Goal: Task Accomplishment & Management: Manage account settings

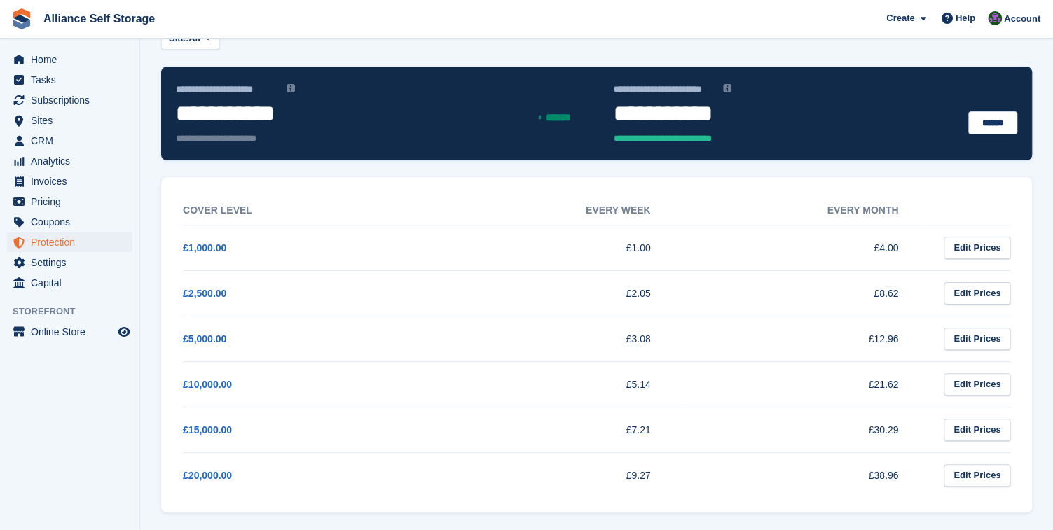
scroll to position [90, 0]
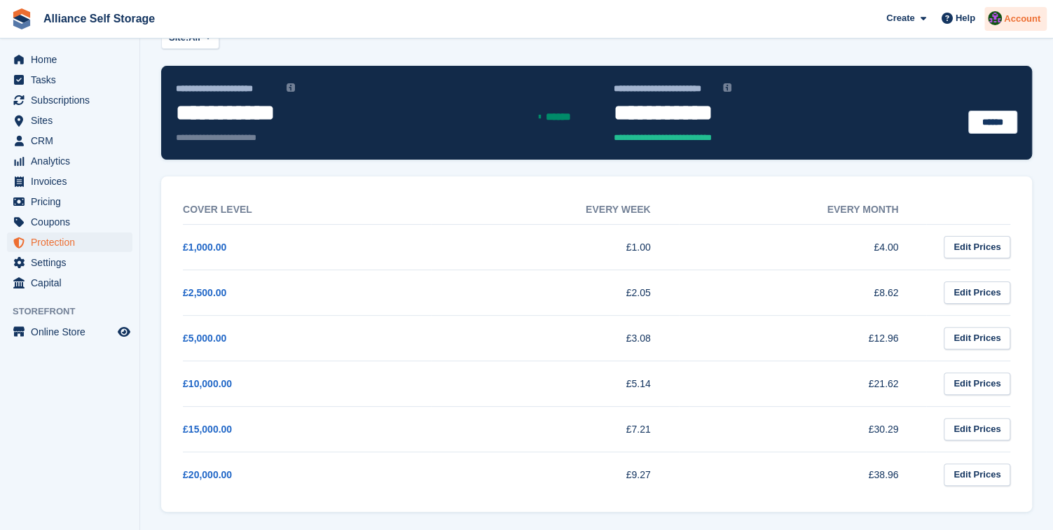
click at [1009, 20] on span "Account" at bounding box center [1022, 19] width 36 height 14
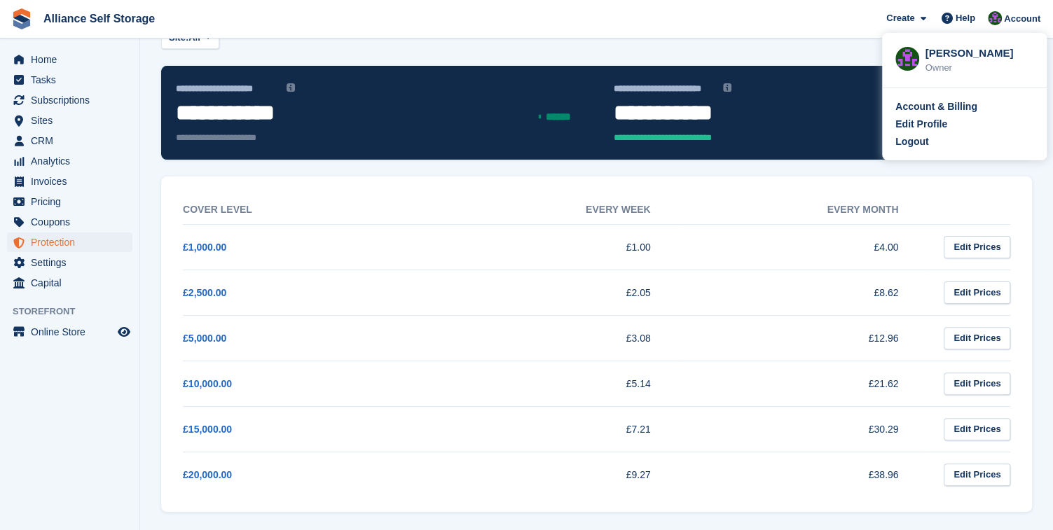
click at [772, 48] on div "Site: All All Birkenhead - Wallasey Tarren Way South, Moreton, Wirral" at bounding box center [596, 38] width 871 height 23
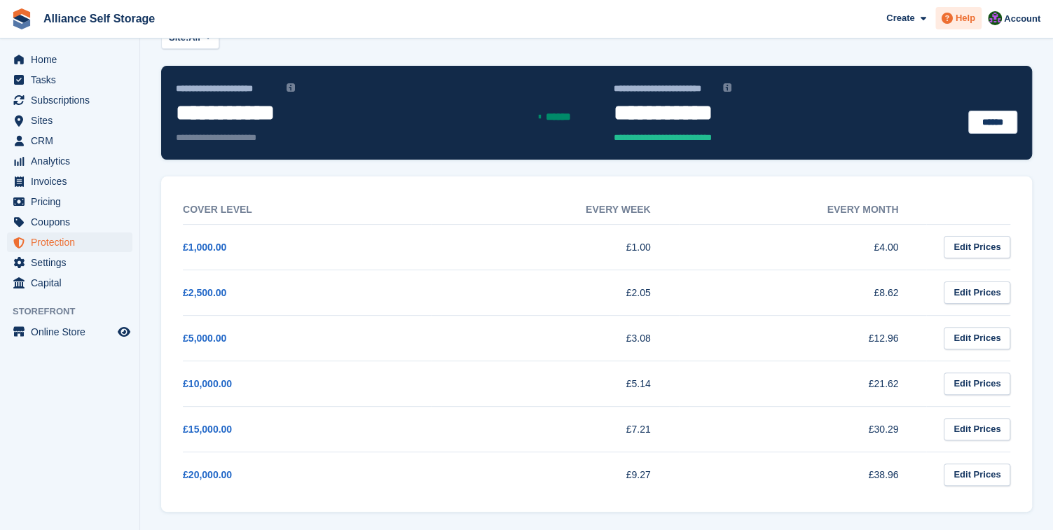
click at [945, 20] on icon at bounding box center [947, 18] width 11 height 11
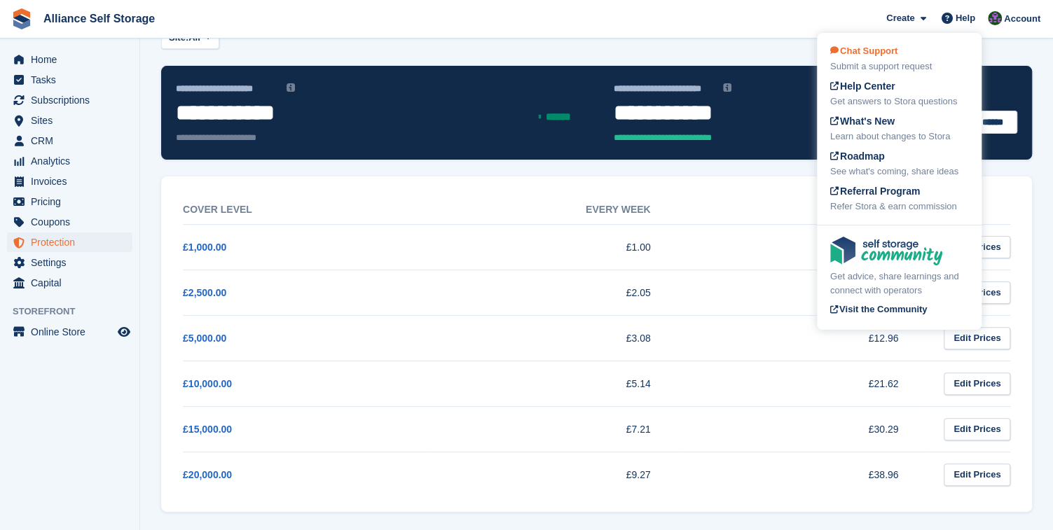
click at [871, 51] on span "Chat Support" at bounding box center [863, 51] width 67 height 11
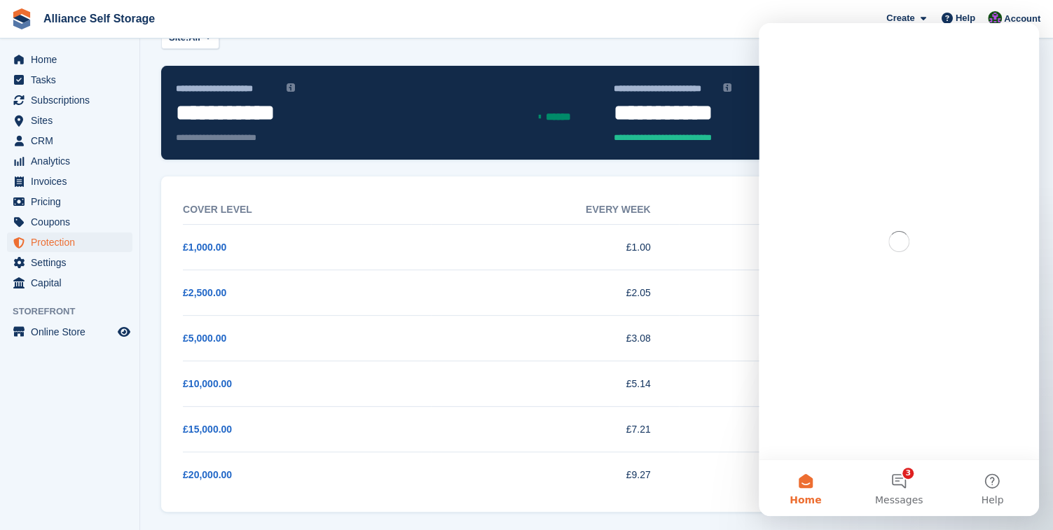
scroll to position [0, 0]
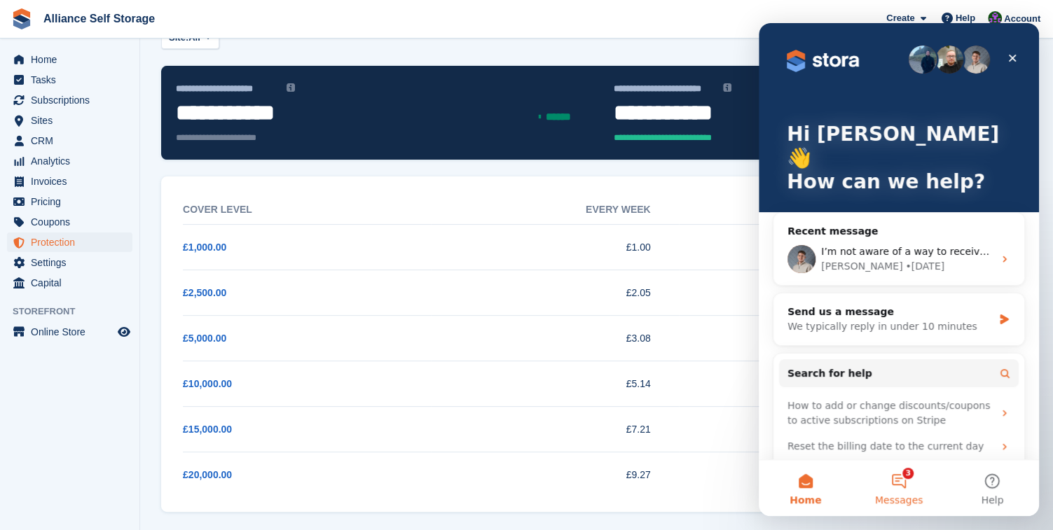
click at [897, 478] on button "3 Messages" at bounding box center [898, 488] width 93 height 56
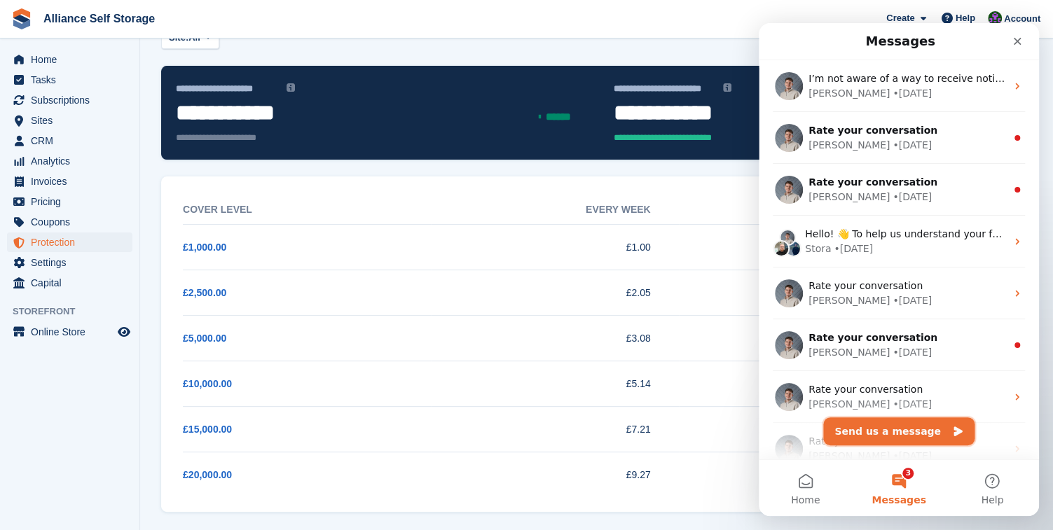
click at [917, 443] on button "Send us a message" at bounding box center [898, 432] width 151 height 28
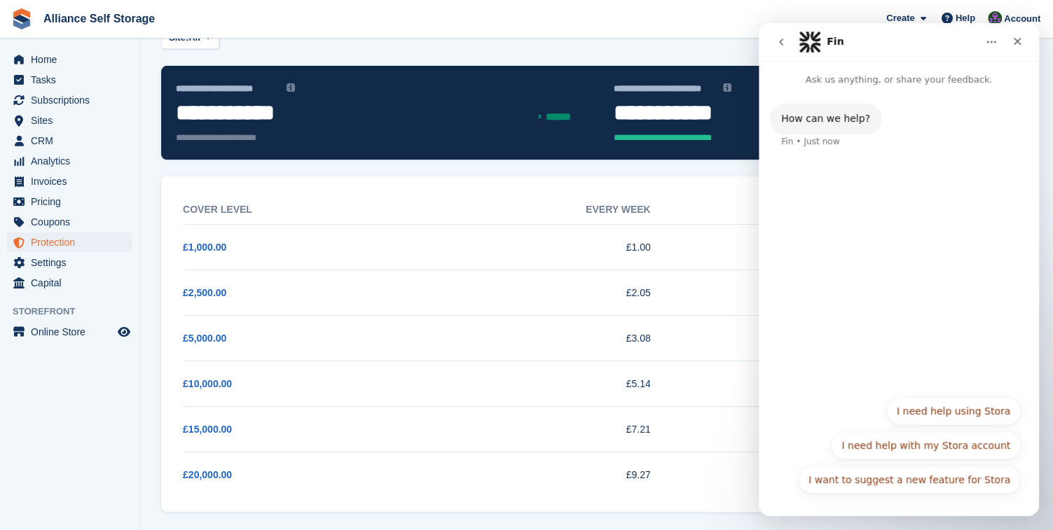
click at [962, 414] on button "I need help using Stora" at bounding box center [953, 411] width 135 height 28
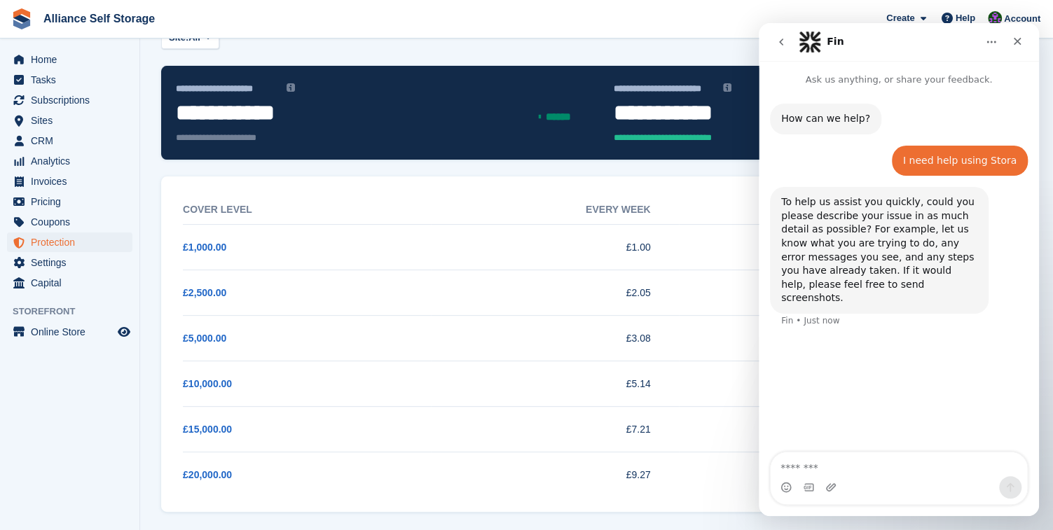
click at [903, 474] on textarea "Message…" at bounding box center [899, 465] width 256 height 24
click at [87, 121] on span "Sites" at bounding box center [73, 121] width 84 height 20
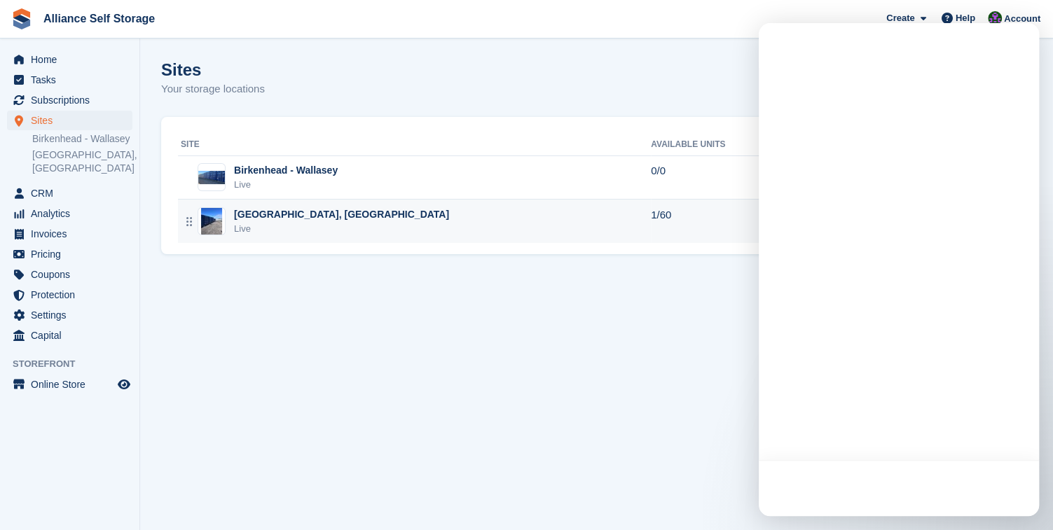
click at [399, 216] on div "Tarren Way South, Moreton, Wirral Live" at bounding box center [416, 221] width 470 height 29
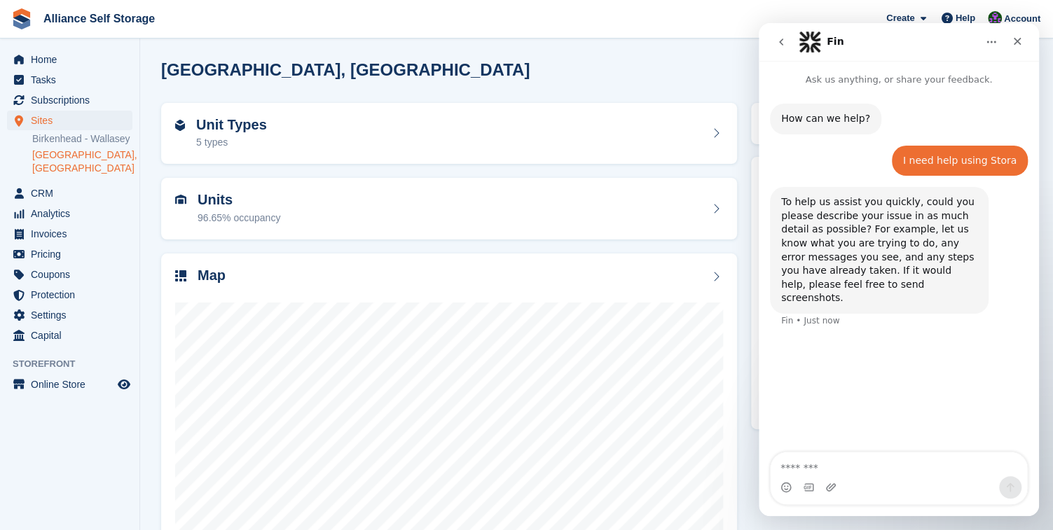
click at [821, 471] on textarea "Message…" at bounding box center [899, 465] width 256 height 24
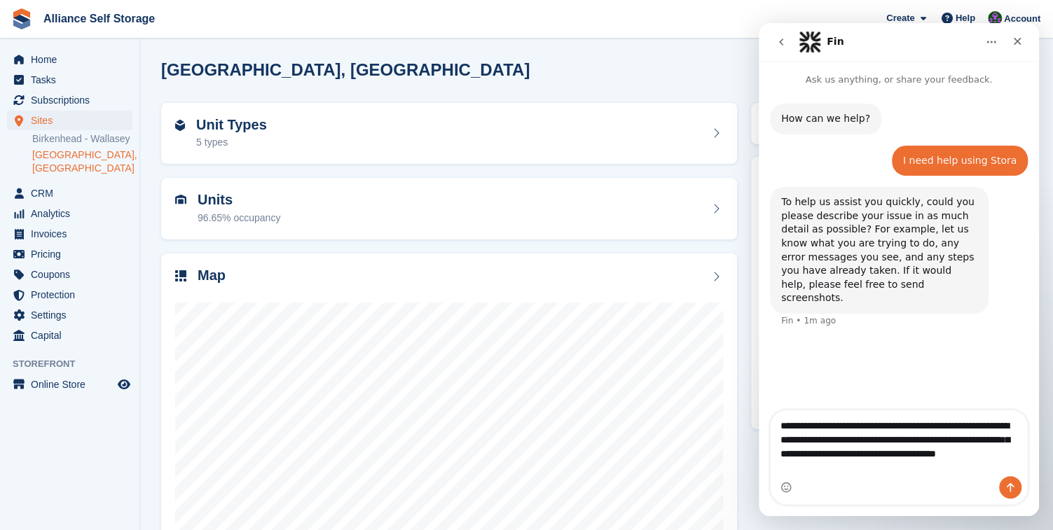
click at [984, 461] on textarea "**********" at bounding box center [899, 444] width 257 height 66
click at [823, 444] on textarea "**********" at bounding box center [899, 444] width 257 height 66
type textarea "**********"
click at [911, 338] on div "How can we help? Fin • 1m ago I need help using Stora Romilly • 1m ago To help …" at bounding box center [899, 249] width 280 height 325
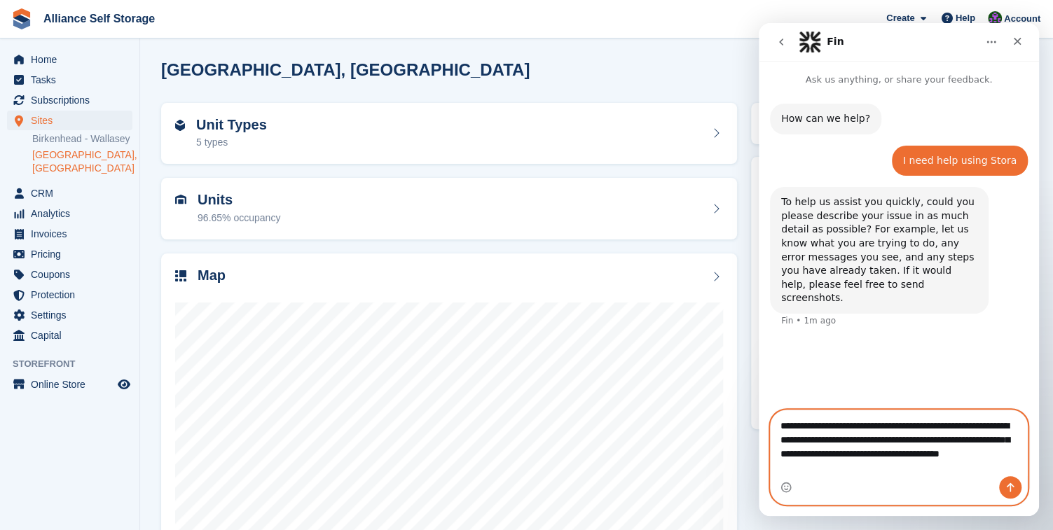
click at [846, 465] on textarea "**********" at bounding box center [899, 444] width 257 height 66
click at [1010, 485] on icon "Send a message…" at bounding box center [1011, 487] width 8 height 9
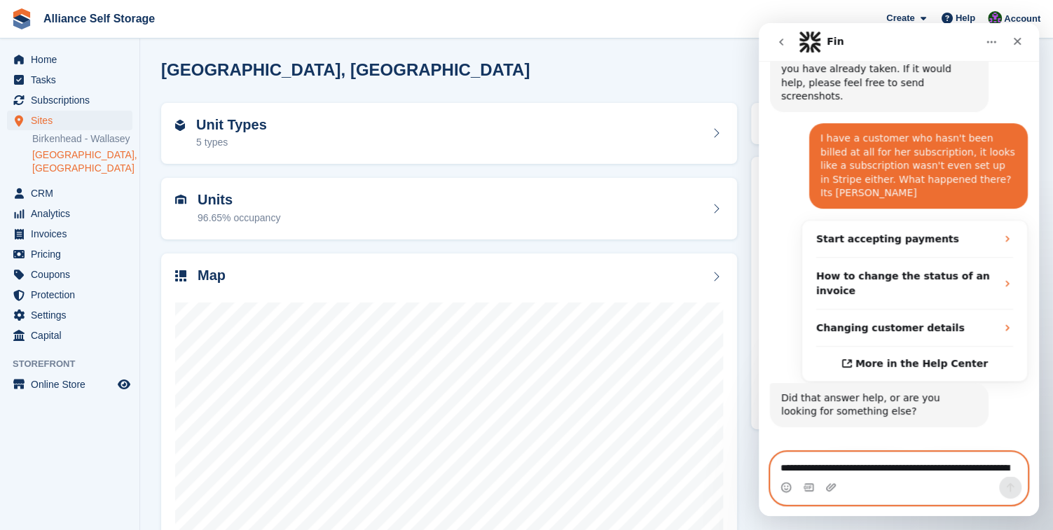
scroll to position [212, 0]
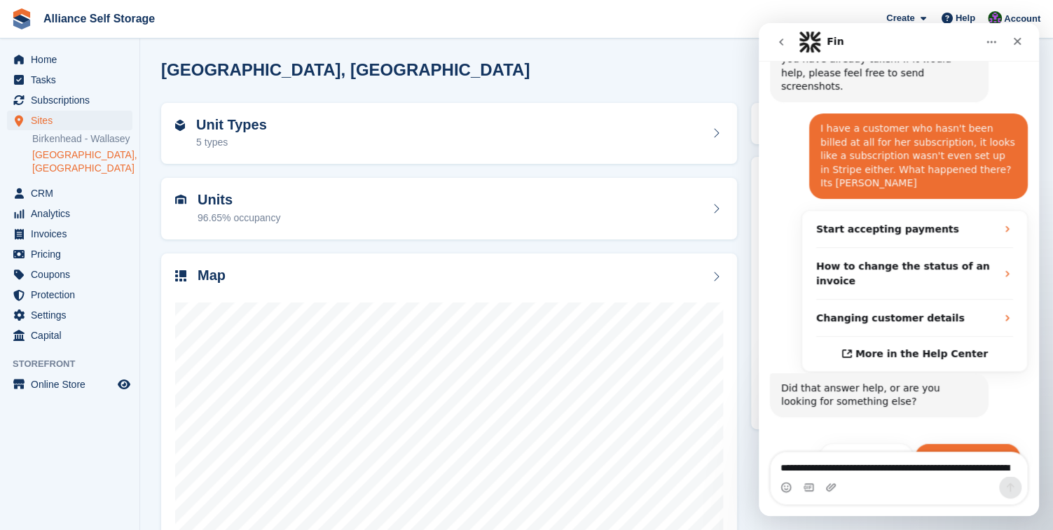
click at [975, 444] on button "Get more help 👤" at bounding box center [967, 458] width 107 height 28
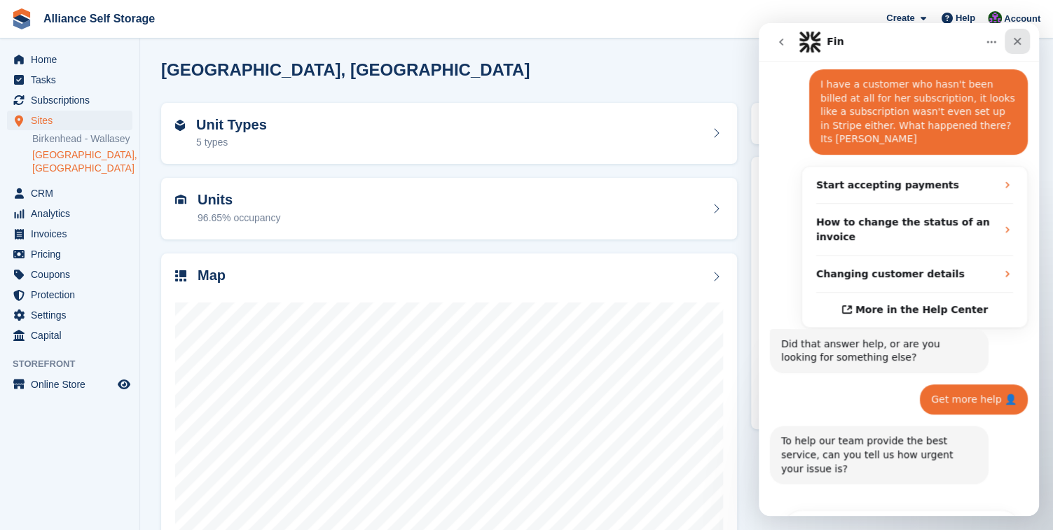
scroll to position [351, 0]
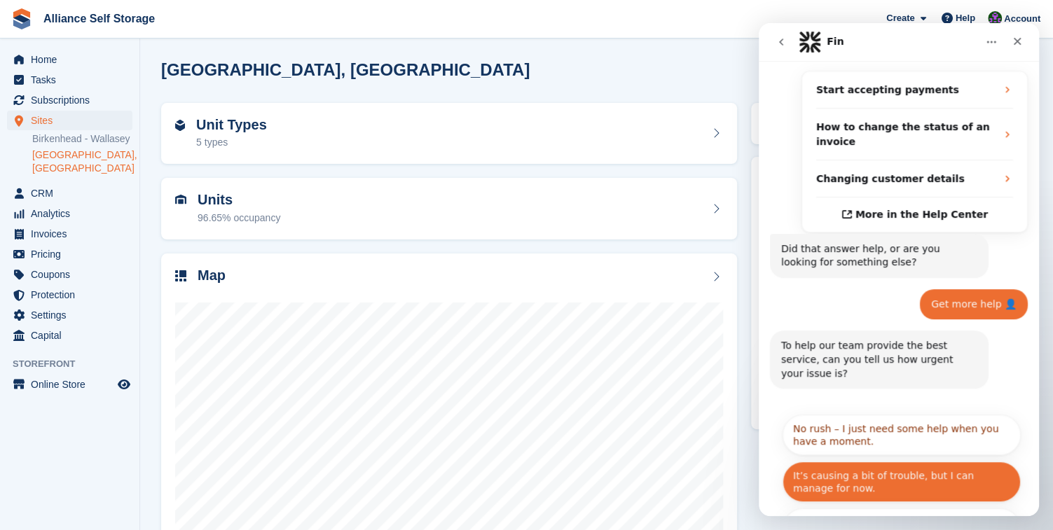
click at [919, 462] on button "It’s causing a bit of trouble, but I can manage for now." at bounding box center [902, 482] width 238 height 41
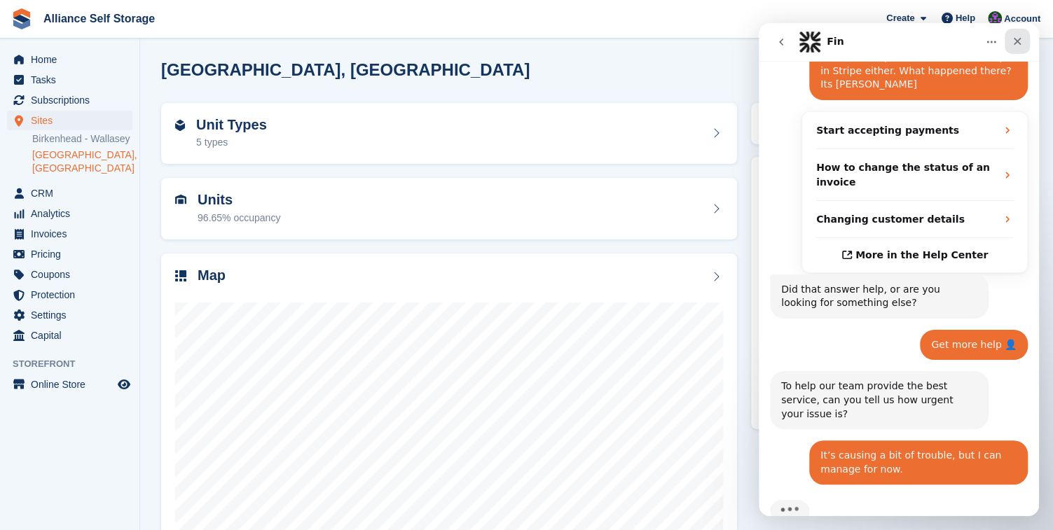
scroll to position [380, 0]
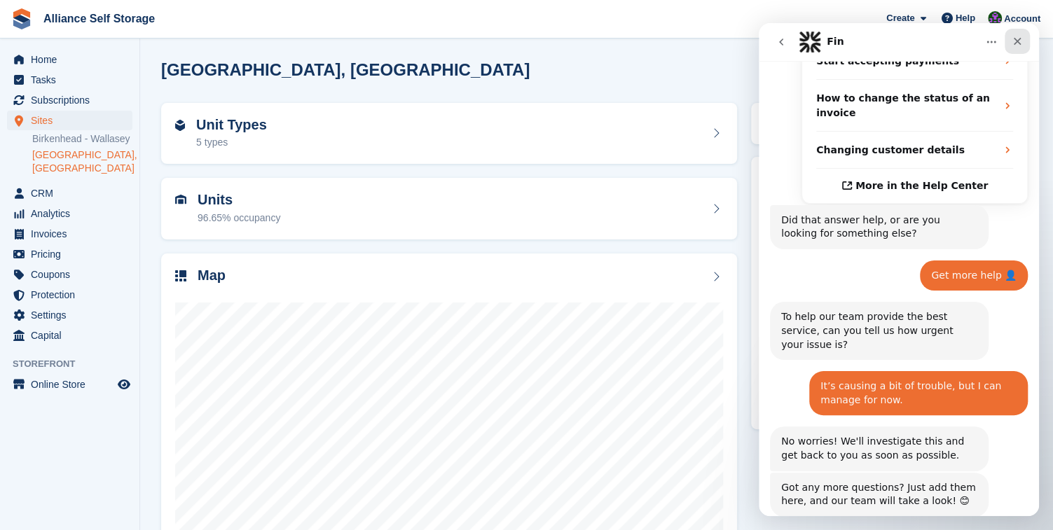
click at [1014, 43] on icon "Close" at bounding box center [1017, 41] width 11 height 11
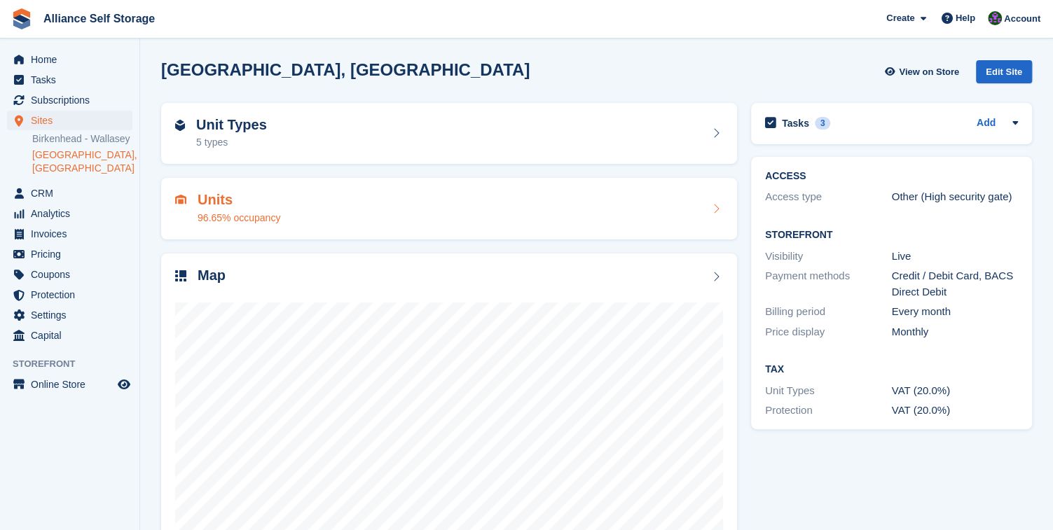
click at [407, 218] on div "Units 96.65% occupancy" at bounding box center [449, 209] width 548 height 34
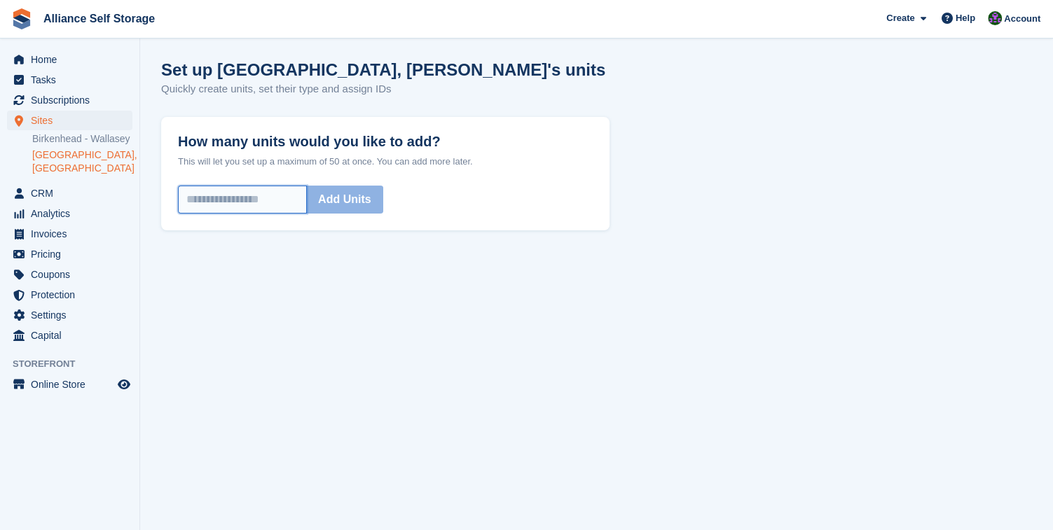
click at [288, 201] on input "How many units would you like to add?" at bounding box center [242, 200] width 129 height 28
type input "*"
click at [357, 198] on button "Add Units" at bounding box center [344, 200] width 77 height 28
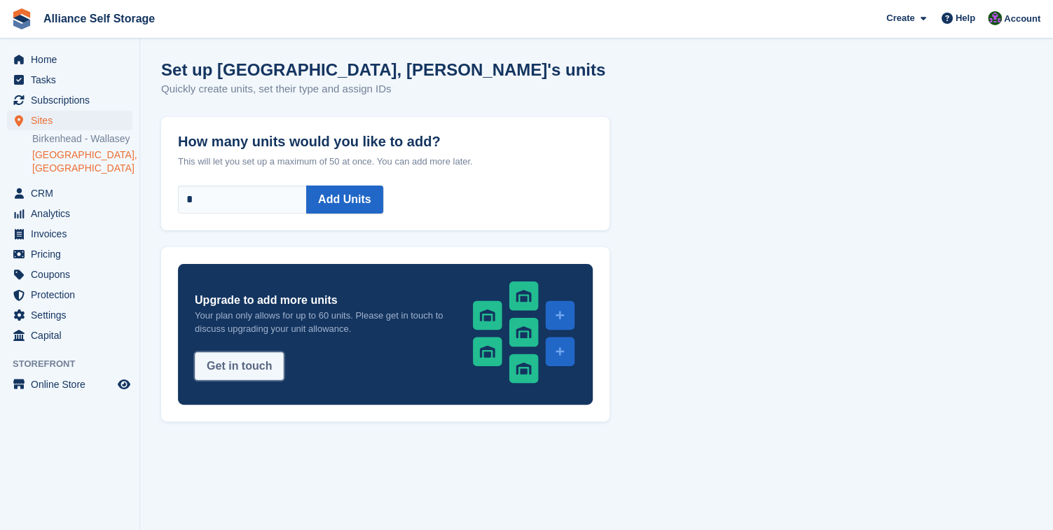
click at [252, 379] on button "Get in touch" at bounding box center [239, 366] width 89 height 28
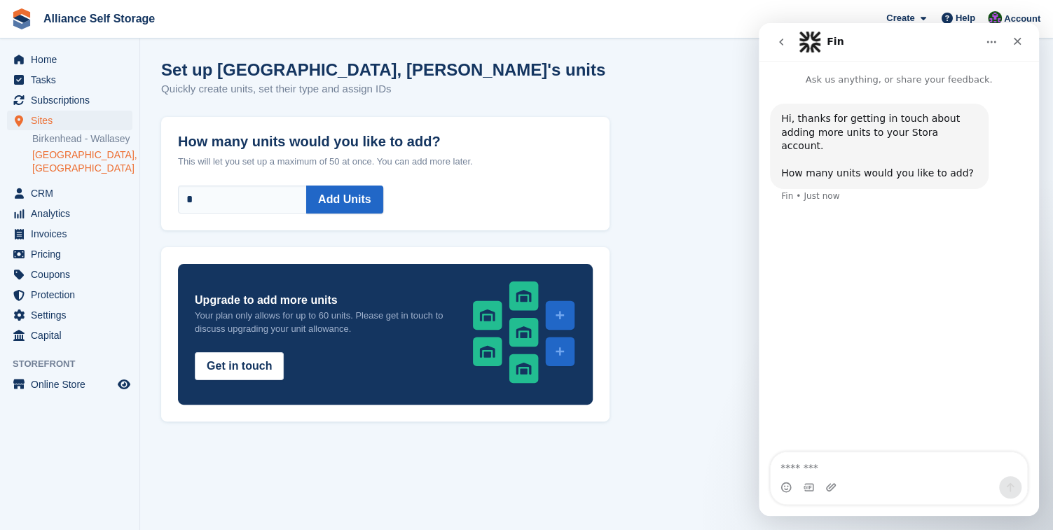
click at [810, 466] on textarea "Message…" at bounding box center [899, 465] width 256 height 24
type textarea "**"
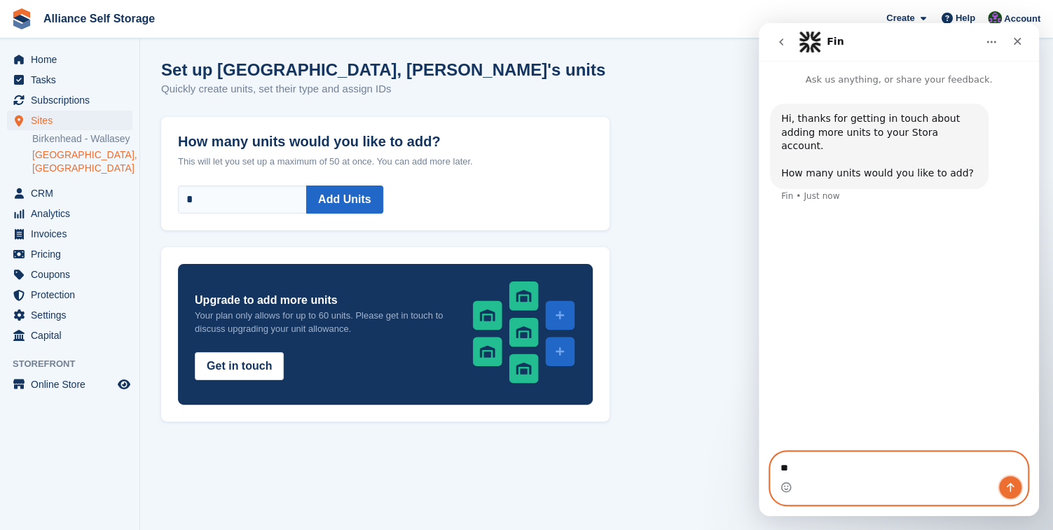
click at [1013, 495] on button "Send a message…" at bounding box center [1010, 487] width 22 height 22
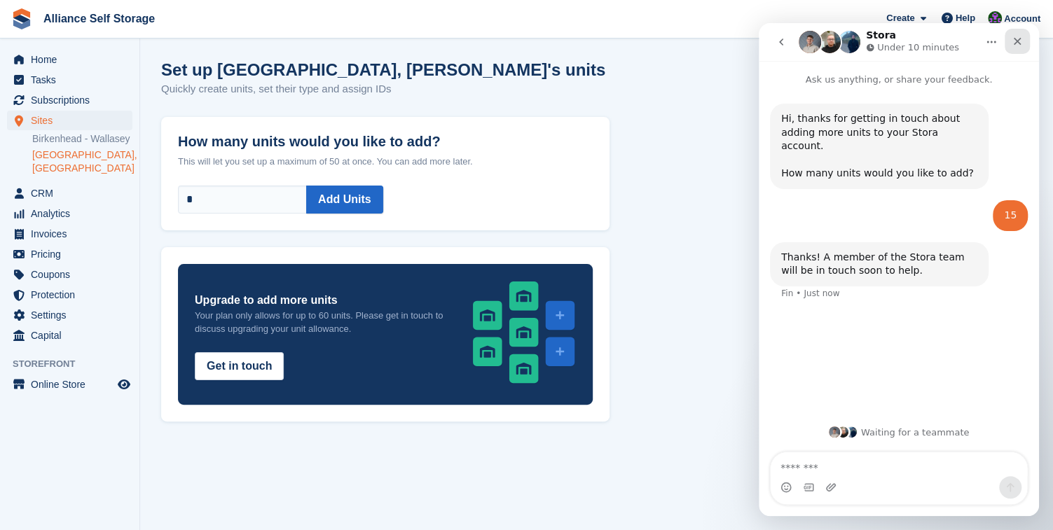
click at [1017, 42] on icon "Close" at bounding box center [1017, 41] width 11 height 11
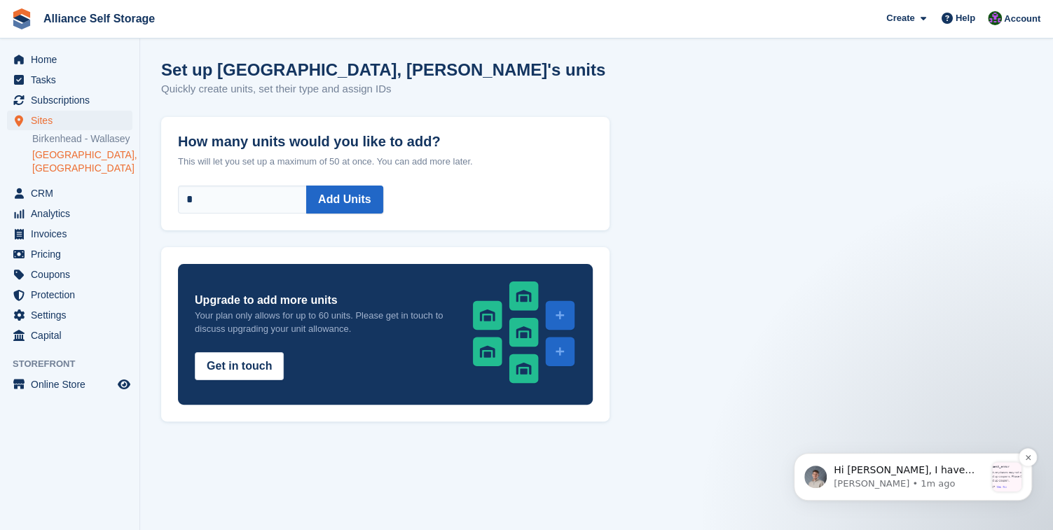
click at [920, 481] on p "Bradley • 1m ago" at bounding box center [909, 484] width 151 height 13
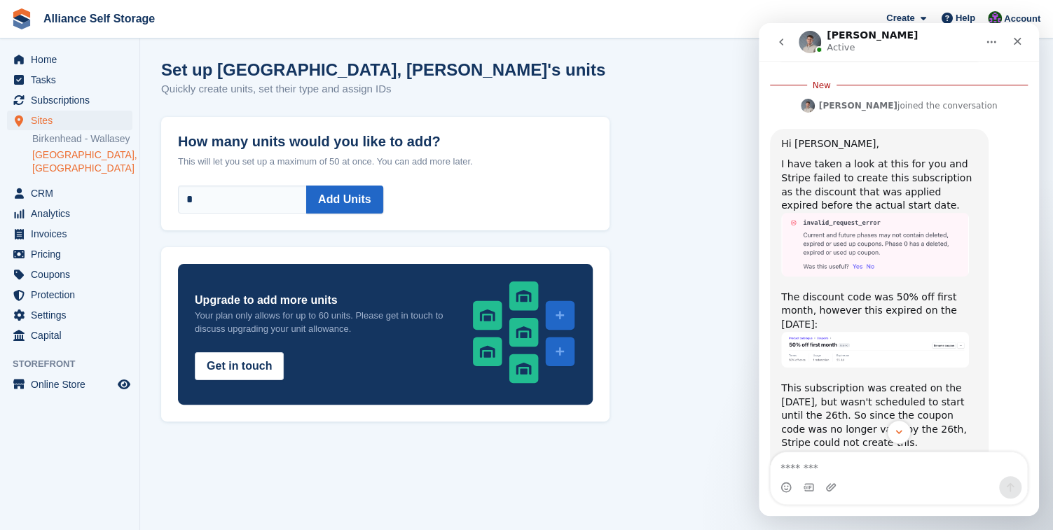
scroll to position [875, 0]
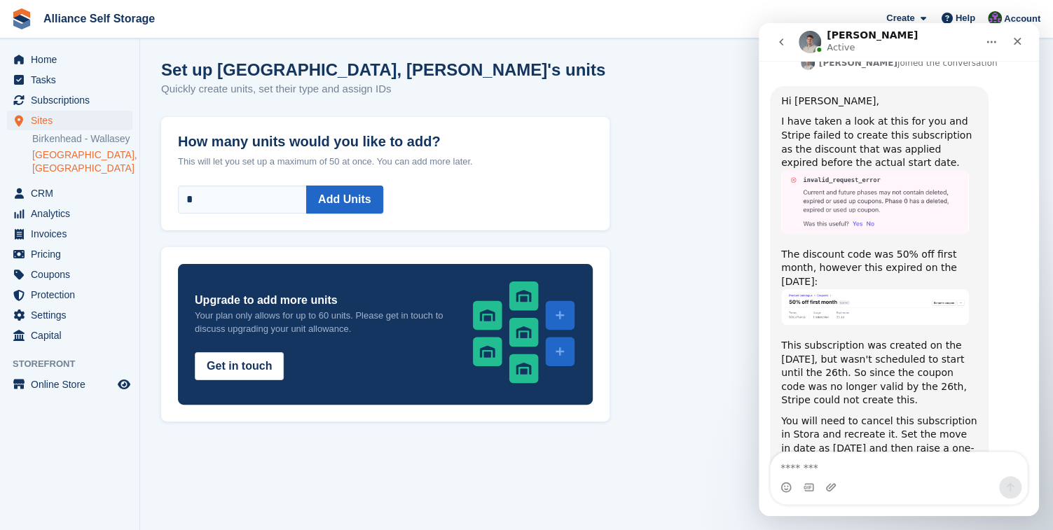
click at [814, 472] on textarea "Message…" at bounding box center [899, 465] width 256 height 24
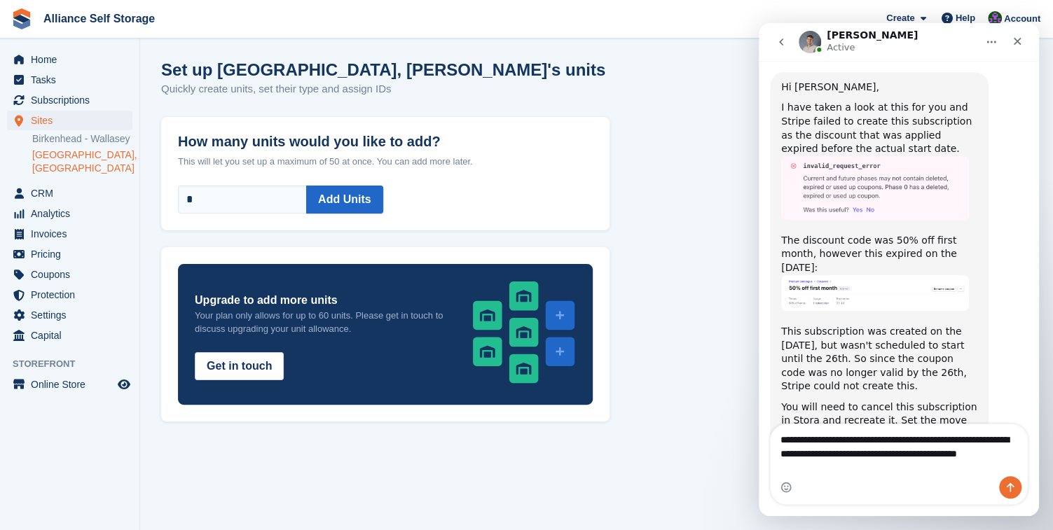
scroll to position [903, 0]
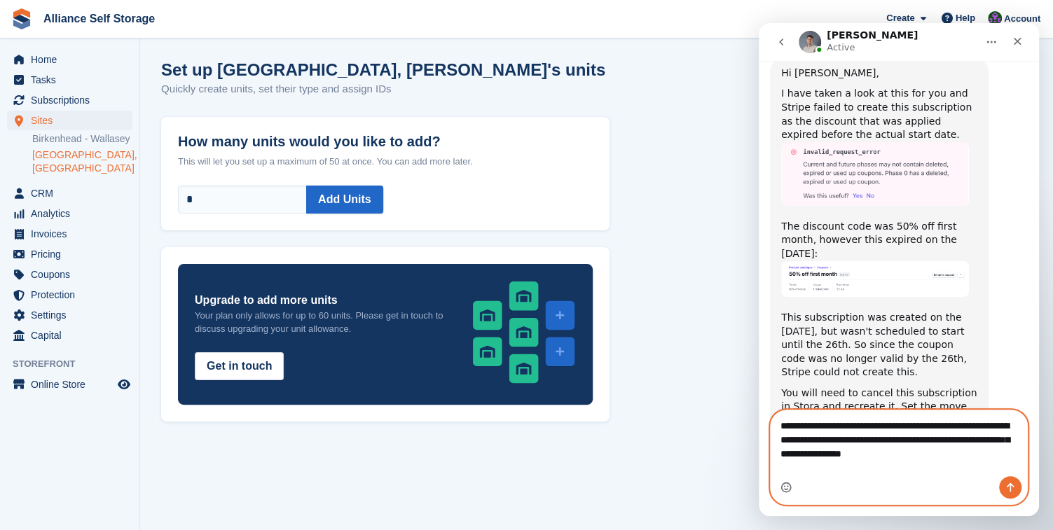
click at [788, 490] on icon "Emoji picker" at bounding box center [786, 487] width 11 height 11
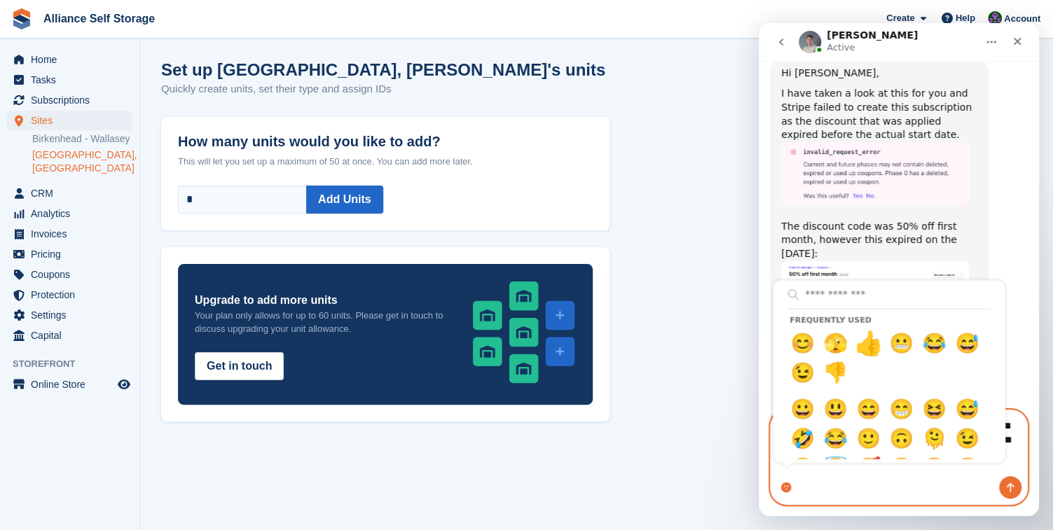
type textarea "**********"
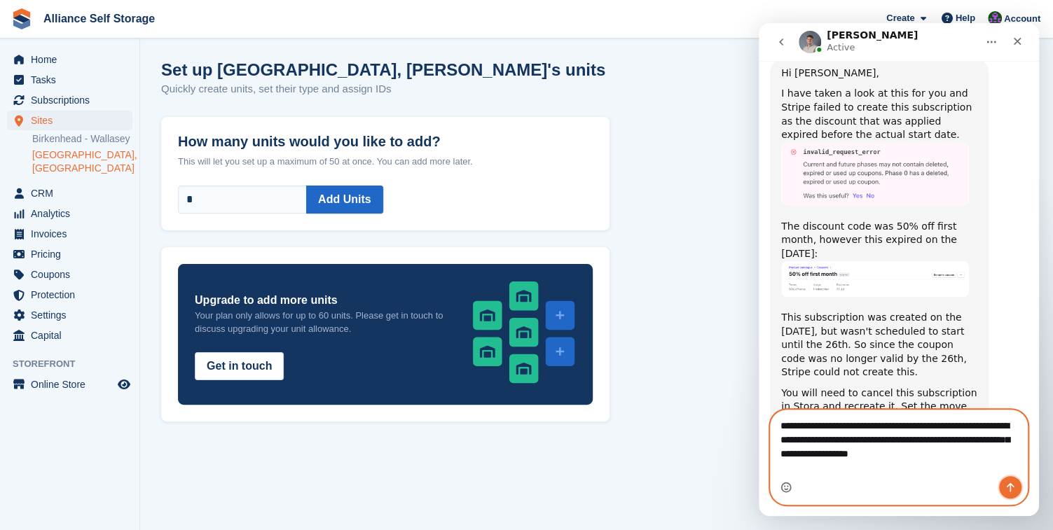
click at [1006, 483] on icon "Send a message…" at bounding box center [1010, 487] width 11 height 11
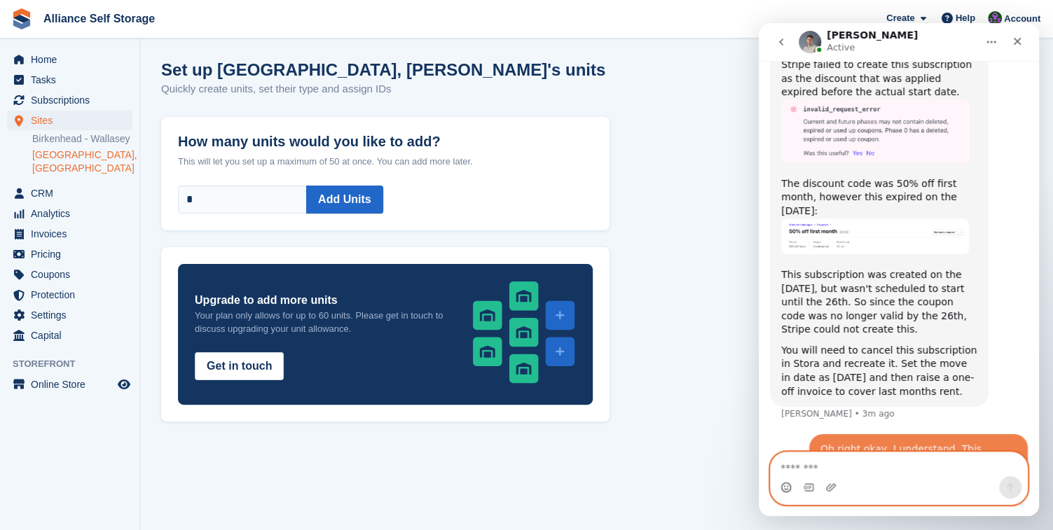
scroll to position [935, 0]
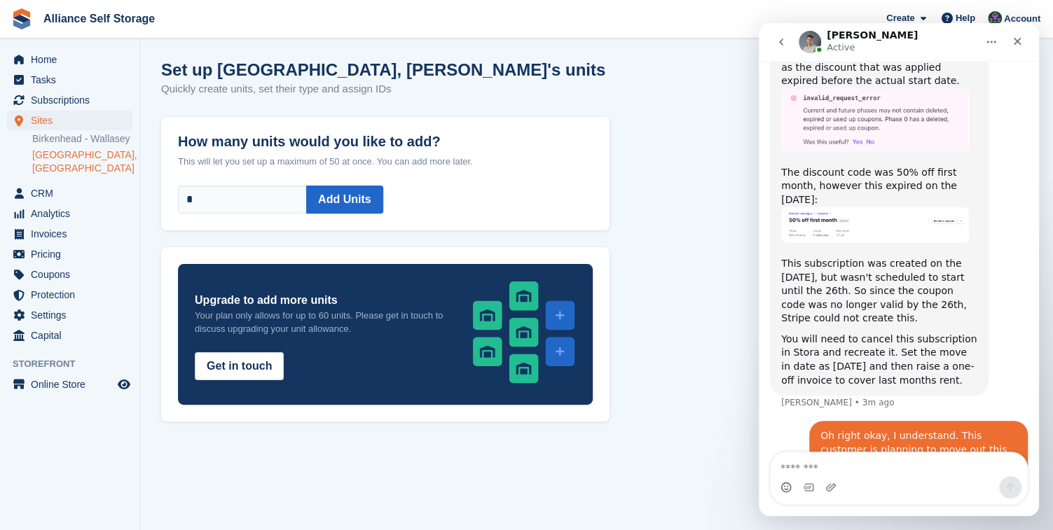
click at [778, 38] on icon "go back" at bounding box center [781, 41] width 11 height 11
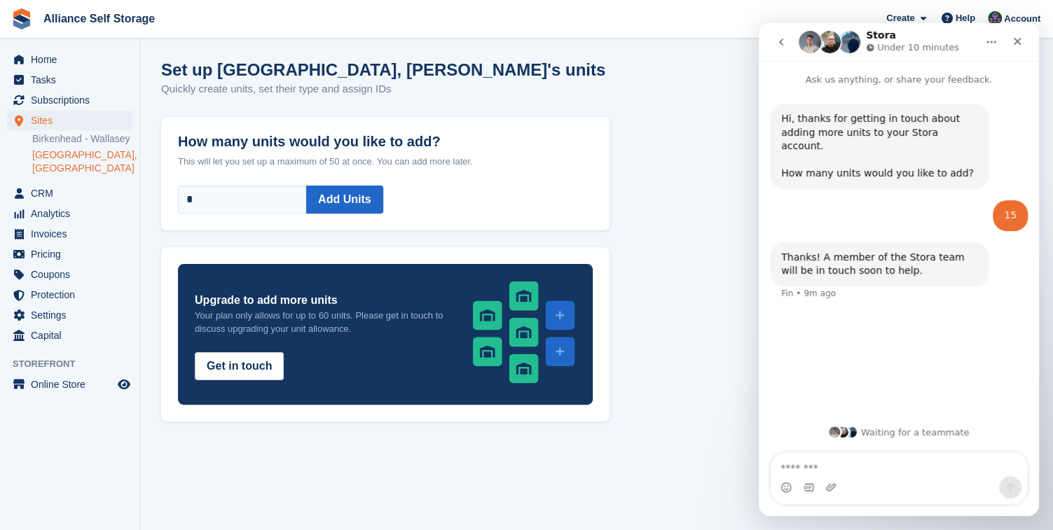
scroll to position [0, 0]
drag, startPoint x: 783, startPoint y: 34, endPoint x: 1761, endPoint y: 549, distance: 1104.9
click at [783, 34] on button "go back" at bounding box center [781, 42] width 27 height 27
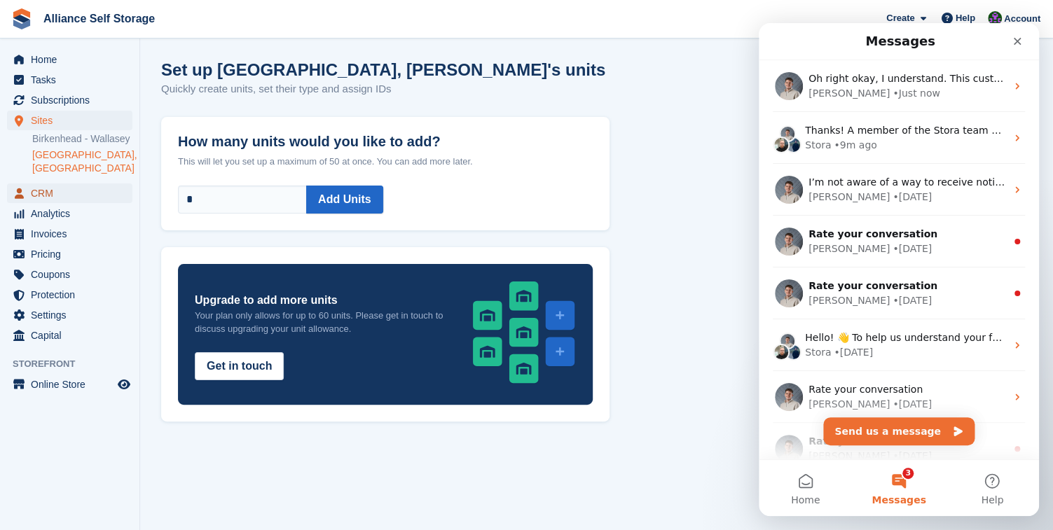
click at [50, 199] on span "CRM" at bounding box center [73, 194] width 84 height 20
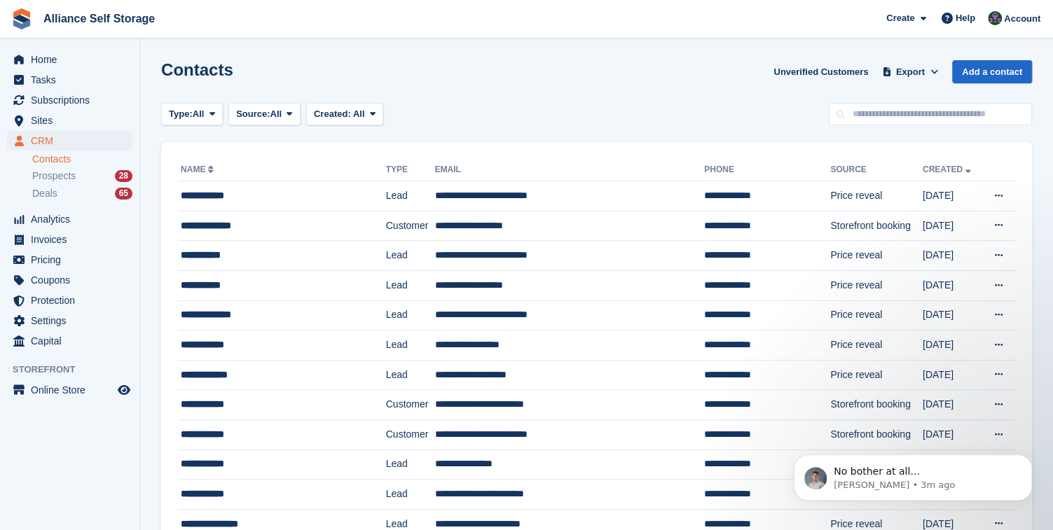
click at [704, 89] on div "Contacts Unverified Customers Export Export Contacts Export a CSV of all Contac…" at bounding box center [596, 80] width 871 height 40
click at [62, 107] on span "Subscriptions" at bounding box center [73, 100] width 84 height 20
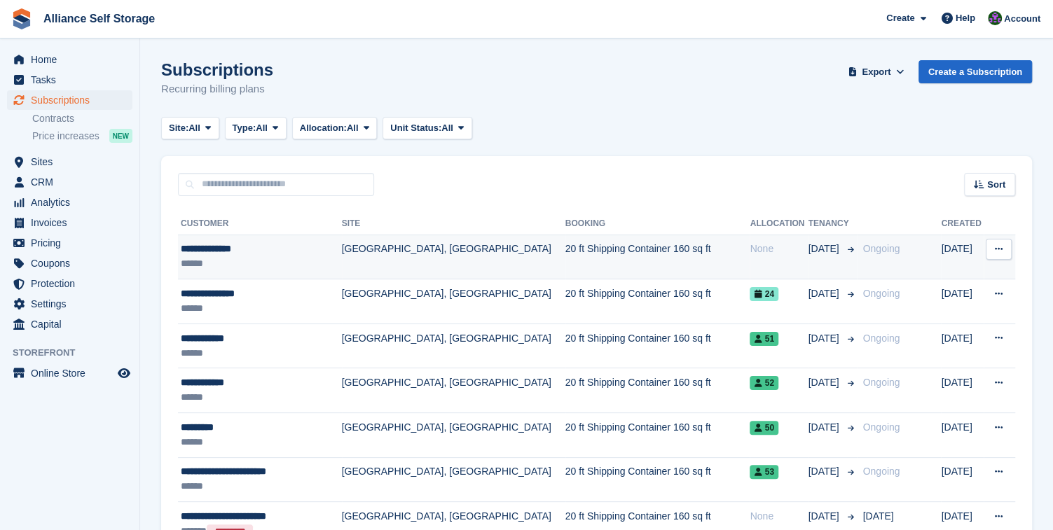
click at [508, 258] on td "Tarren Way South, Moreton, Wirral" at bounding box center [454, 257] width 224 height 45
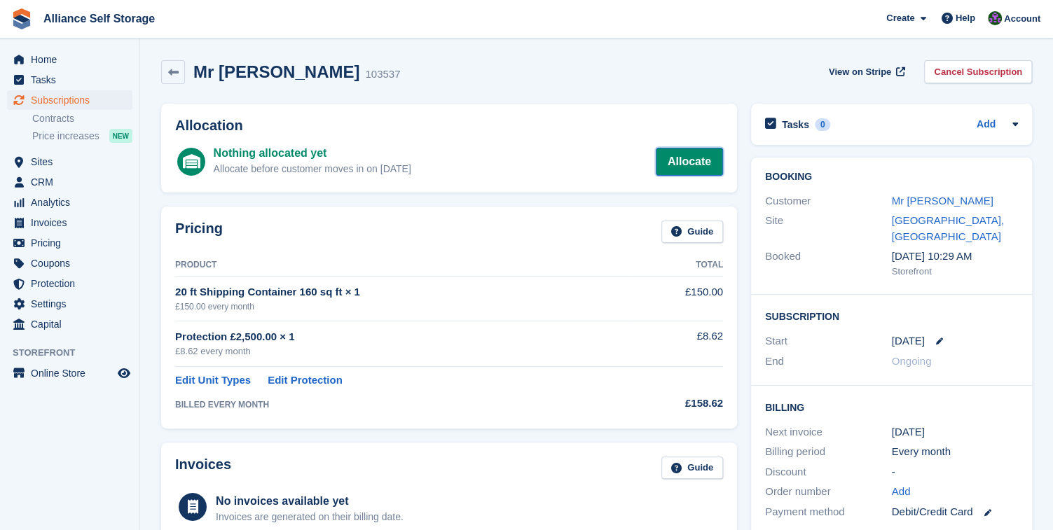
click at [687, 165] on link "Allocate" at bounding box center [689, 162] width 67 height 28
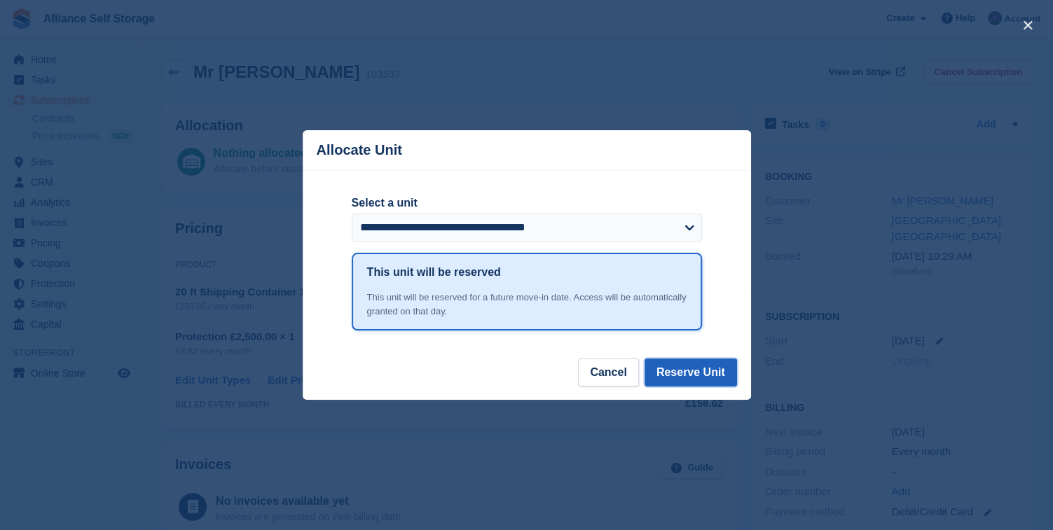
click at [692, 380] on button "Reserve Unit" at bounding box center [691, 373] width 92 height 28
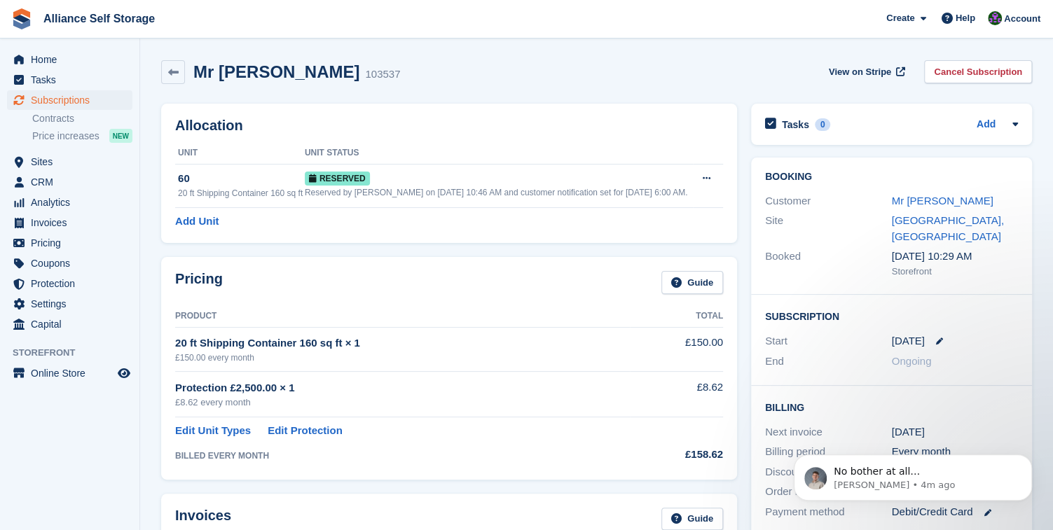
click at [1047, 359] on section "Unit added Mr [PERSON_NAME] 103537 View on Stripe Cancel Subscription Allocatio…" at bounding box center [596, 498] width 913 height 996
click at [1025, 462] on icon "Dismiss notification" at bounding box center [1028, 459] width 8 height 8
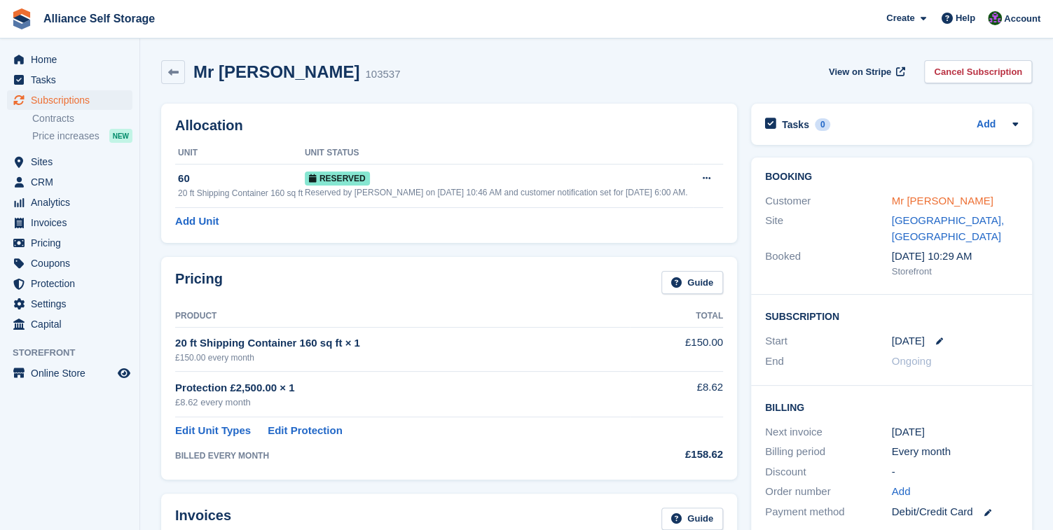
click at [925, 200] on link "Mr [PERSON_NAME]" at bounding box center [943, 201] width 102 height 12
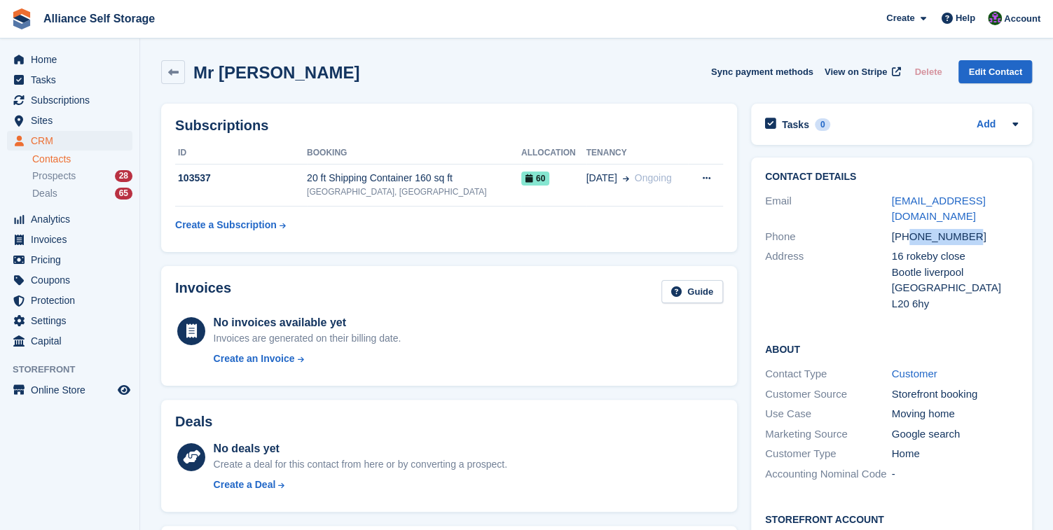
drag, startPoint x: 970, startPoint y: 221, endPoint x: 910, endPoint y: 220, distance: 61.0
click at [910, 229] on div "[PHONE_NUMBER]" at bounding box center [955, 237] width 127 height 16
copy div "7925335225"
click at [401, 75] on div "Mr paul hughes Sync payment methods View on Stripe Delete Edit Contact" at bounding box center [596, 72] width 871 height 24
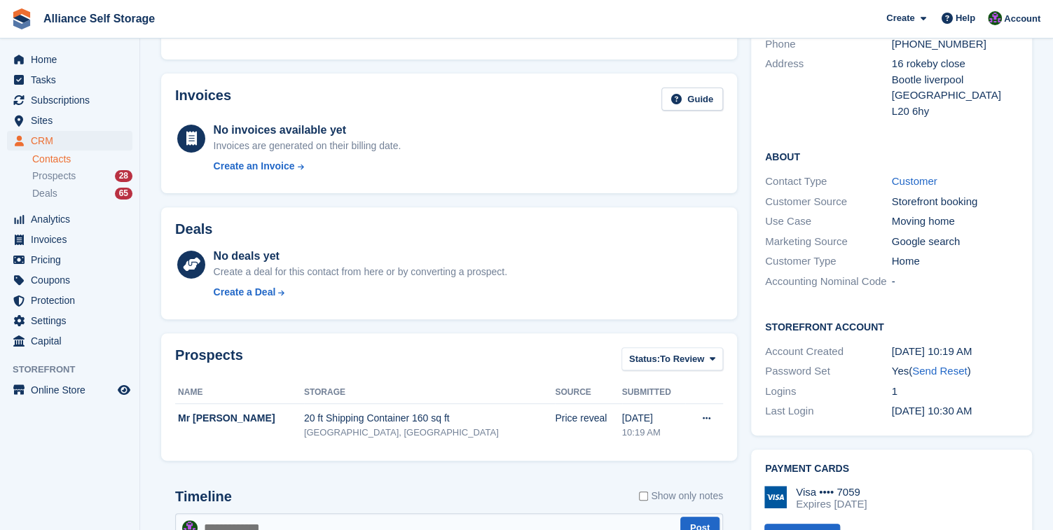
scroll to position [210, 0]
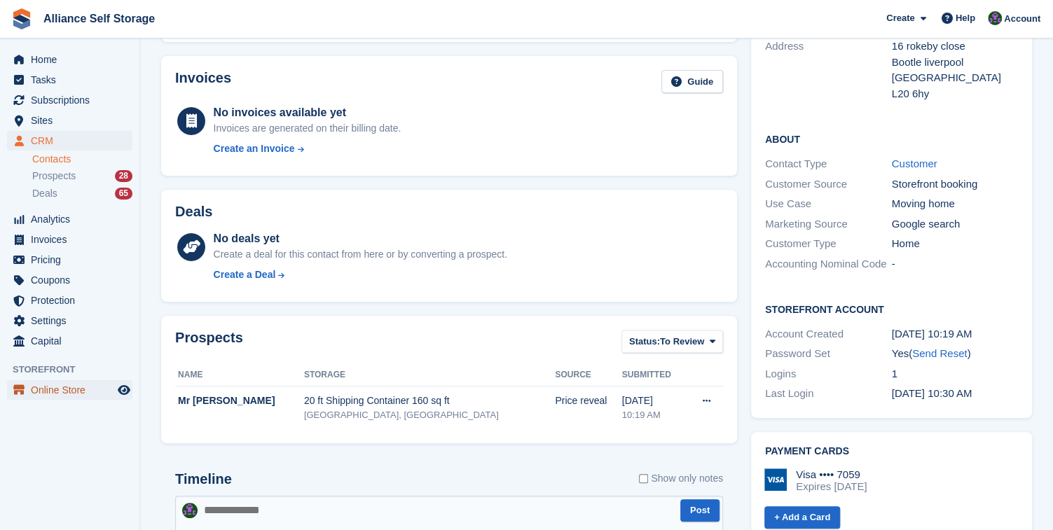
click at [64, 390] on span "Online Store" at bounding box center [73, 390] width 84 height 20
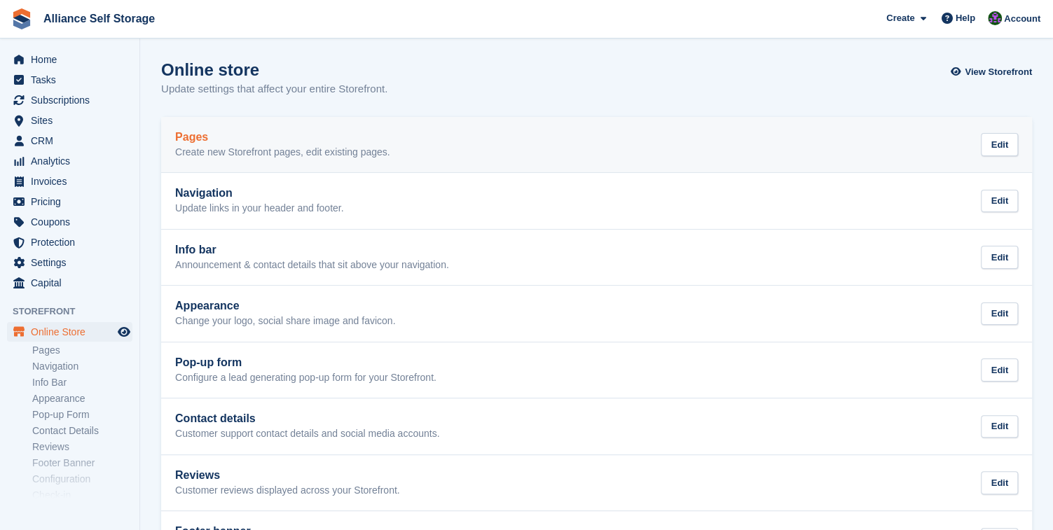
click at [474, 149] on div "Pages Create new Storefront pages, edit existing pages. Edit" at bounding box center [596, 145] width 843 height 28
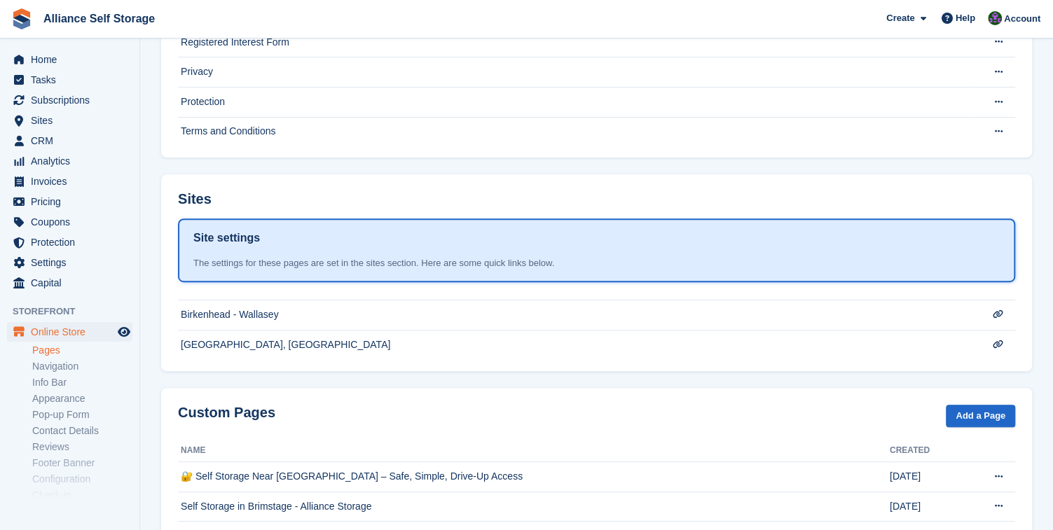
scroll to position [210, 0]
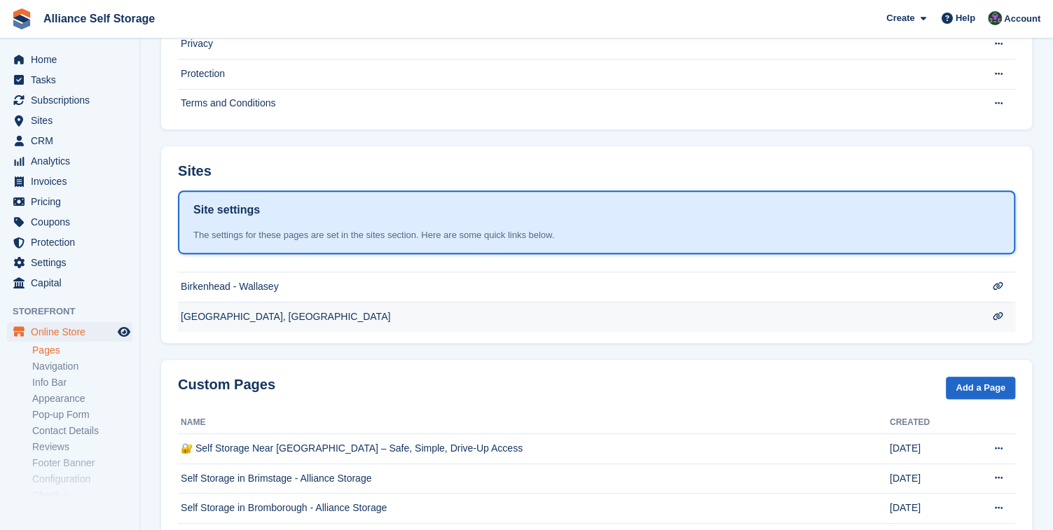
click at [343, 29] on td "[GEOGRAPHIC_DATA], [GEOGRAPHIC_DATA]" at bounding box center [575, 14] width 795 height 30
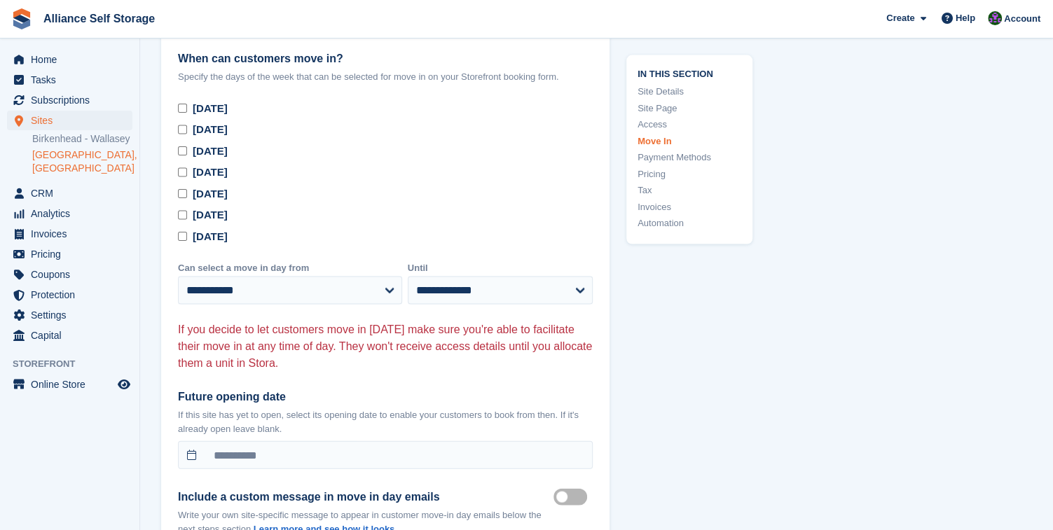
scroll to position [4804, 0]
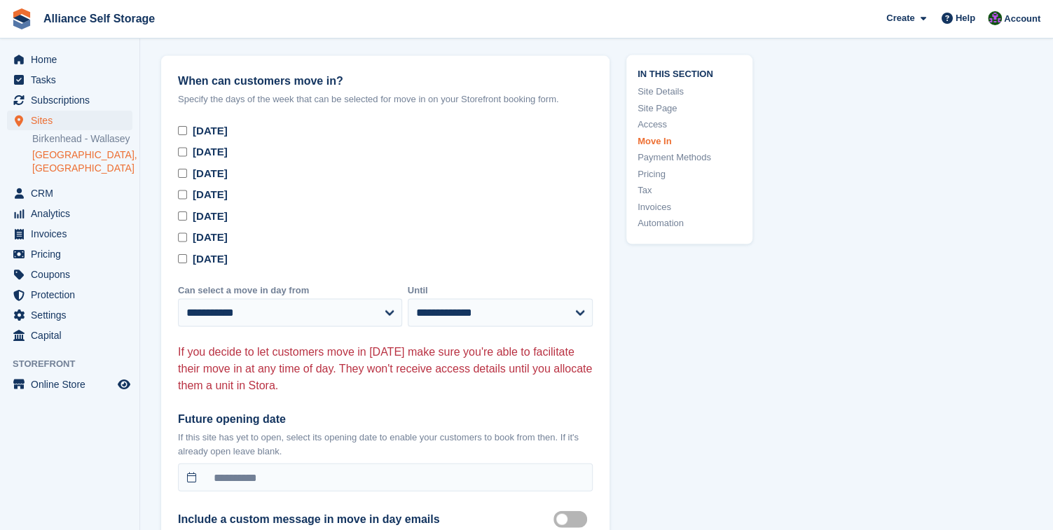
click at [463, 327] on select "**********" at bounding box center [500, 313] width 185 height 28
select select "*"
click at [408, 310] on select "**********" at bounding box center [500, 313] width 185 height 28
click at [344, 327] on select "**********" at bounding box center [290, 313] width 224 height 28
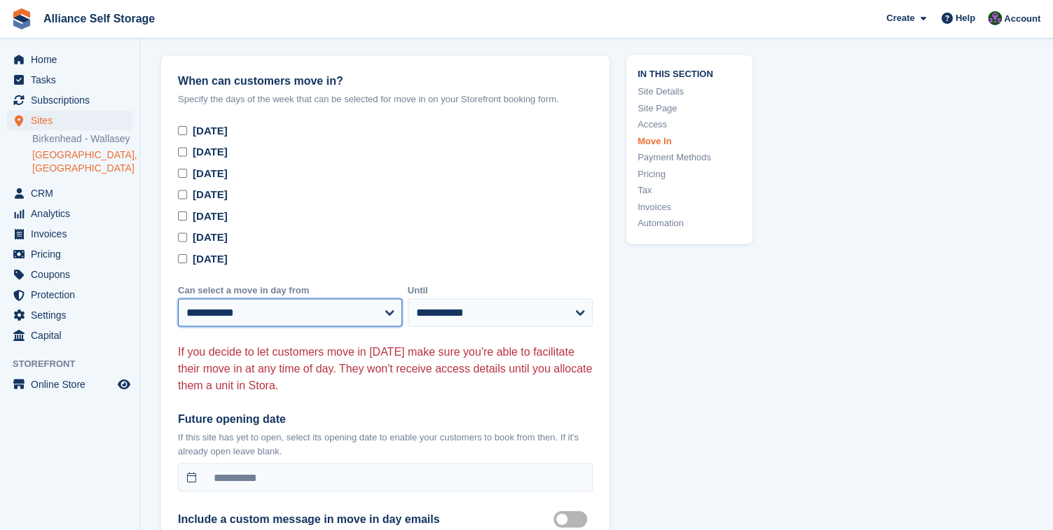
select select "*"
click at [178, 310] on select "**********" at bounding box center [290, 313] width 224 height 28
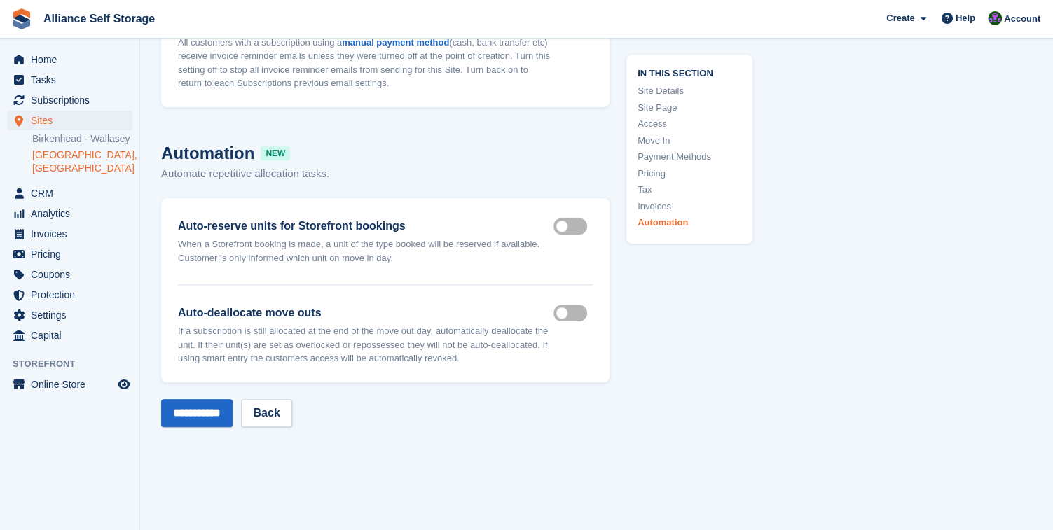
scroll to position [7186, 0]
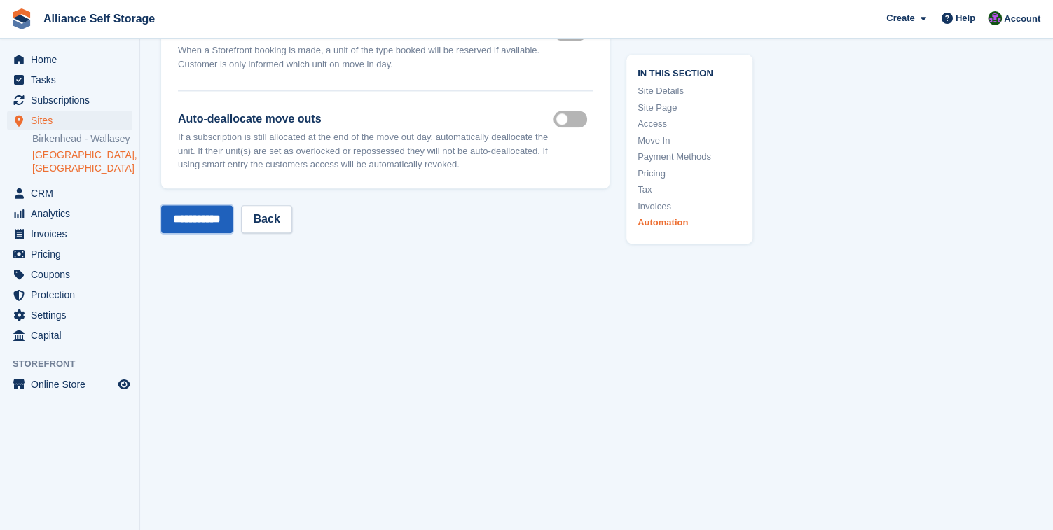
click at [192, 229] on input "**********" at bounding box center [196, 219] width 71 height 28
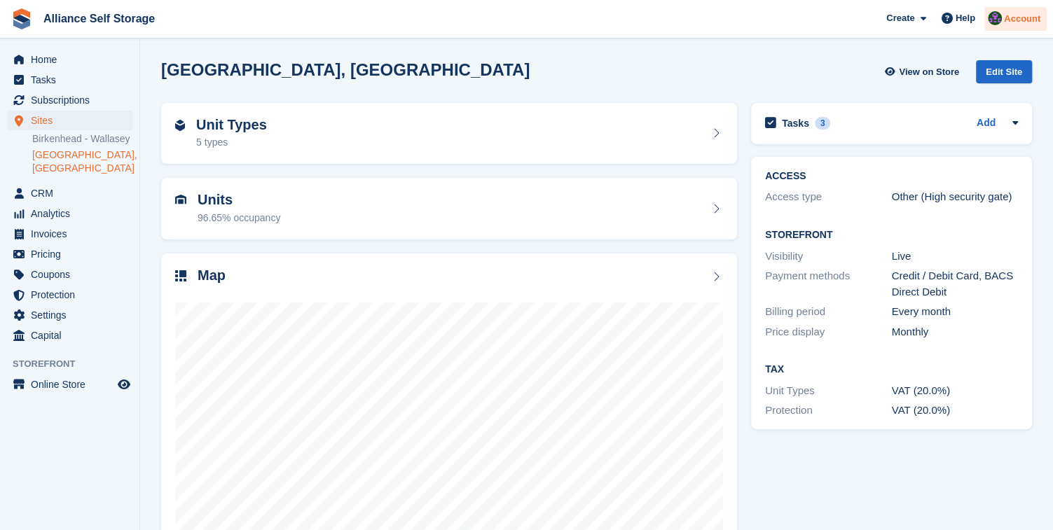
click at [1021, 22] on span "Account" at bounding box center [1022, 19] width 36 height 14
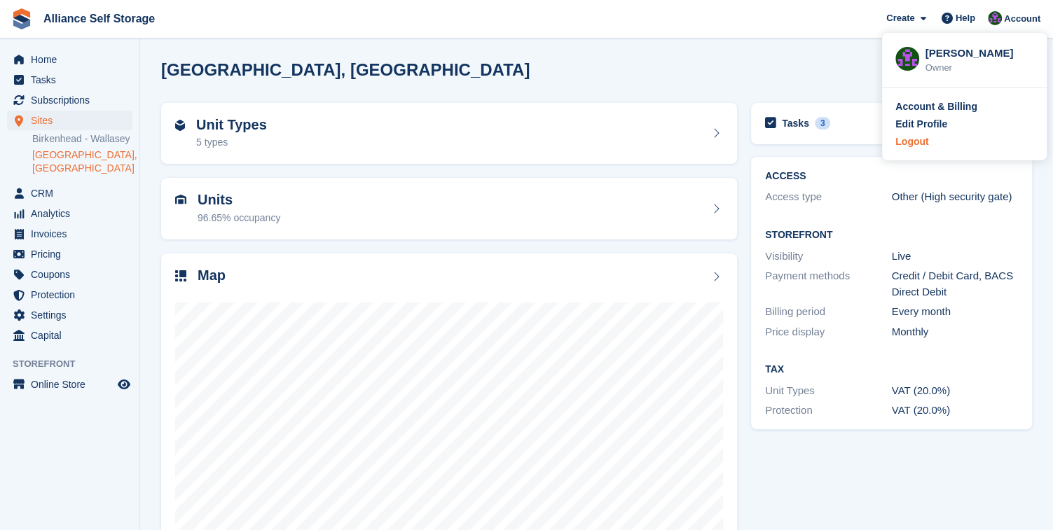
click at [921, 148] on div "Logout" at bounding box center [912, 142] width 33 height 15
